Goal: Find specific page/section: Find specific page/section

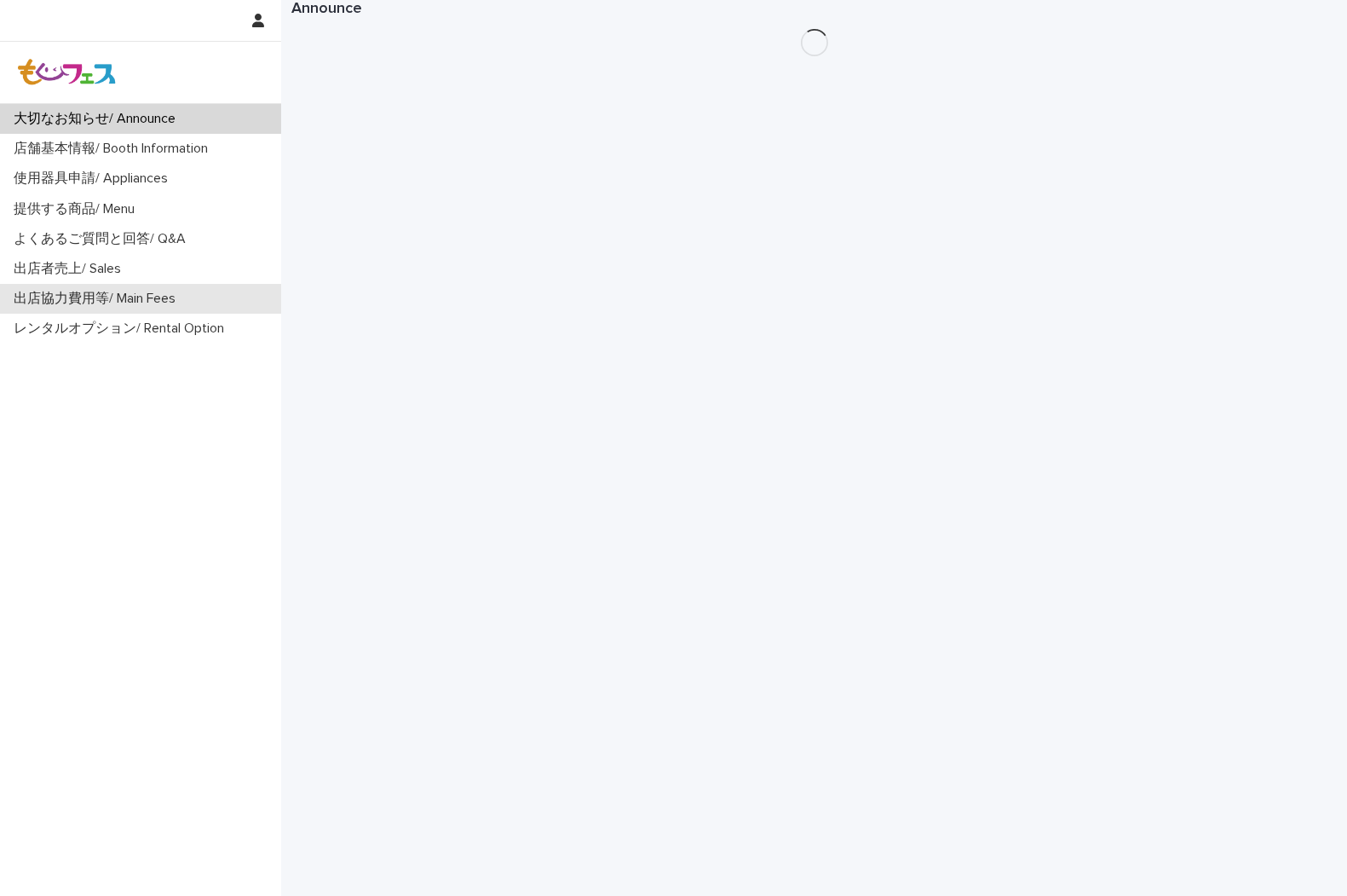
click at [124, 294] on p "出店協力費用等/ Main Fees" at bounding box center [98, 299] width 183 height 16
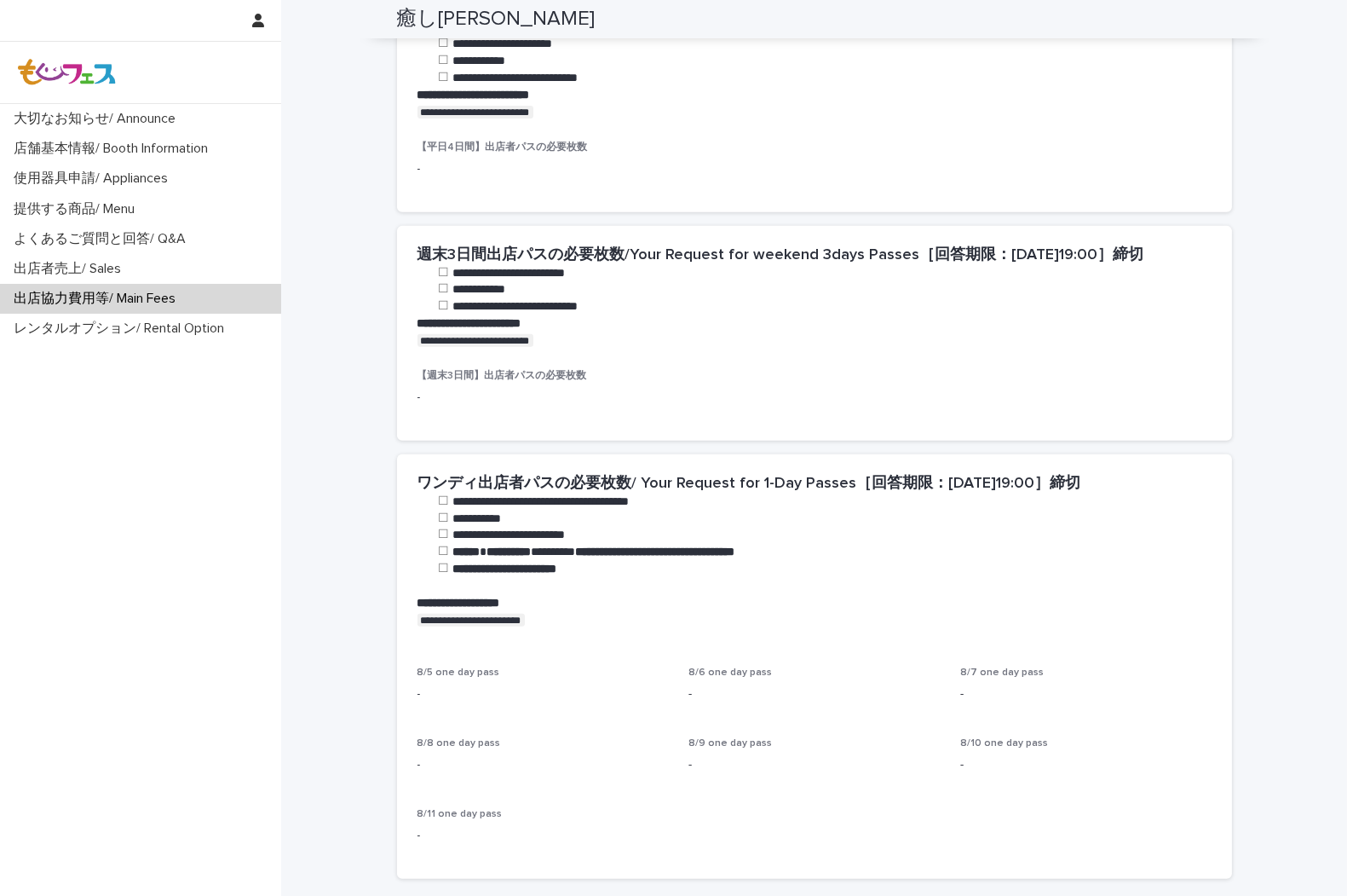
scroll to position [757, 0]
